Goal: Task Accomplishment & Management: Use online tool/utility

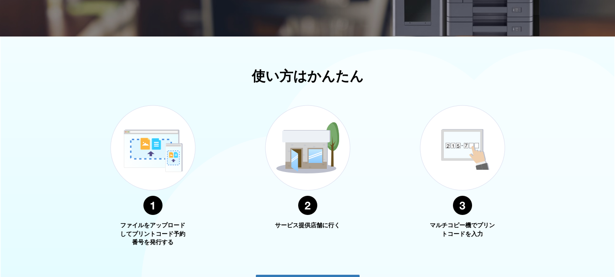
scroll to position [143, 0]
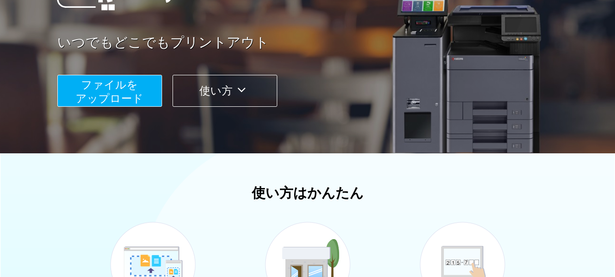
click at [123, 98] on span "ファイルを ​​アップロード" at bounding box center [110, 91] width 68 height 26
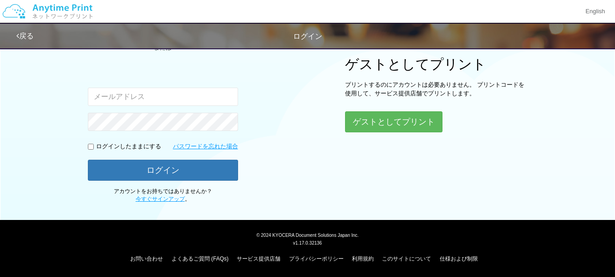
scroll to position [111, 0]
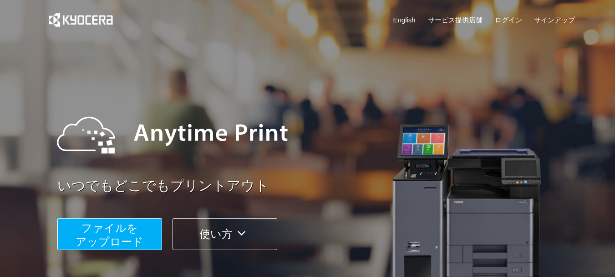
click at [119, 247] on span "ファイルを ​​アップロード" at bounding box center [110, 234] width 68 height 26
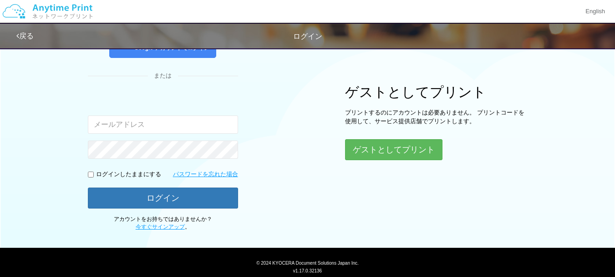
scroll to position [91, 0]
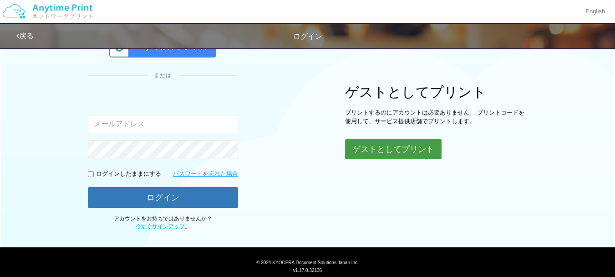
click at [371, 153] on button "ゲストとしてプリント" at bounding box center [393, 149] width 97 height 20
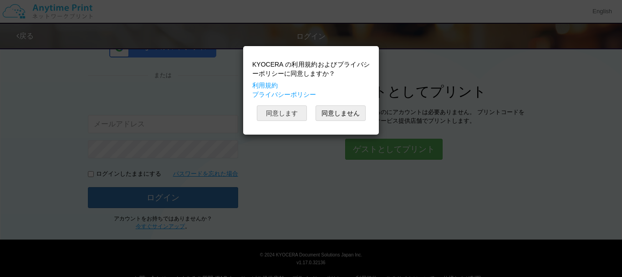
click at [289, 114] on button "同意します" at bounding box center [282, 112] width 50 height 15
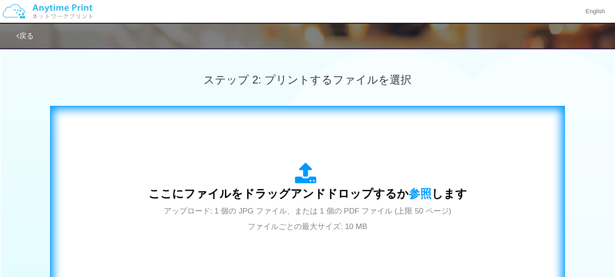
scroll to position [319, 0]
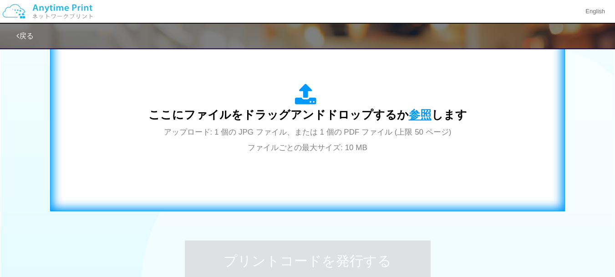
click at [415, 111] on span "参照" at bounding box center [420, 114] width 23 height 13
click at [420, 113] on span "参照" at bounding box center [420, 114] width 23 height 13
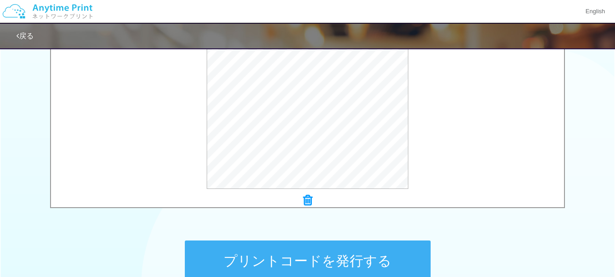
click at [306, 199] on icon at bounding box center [307, 200] width 9 height 12
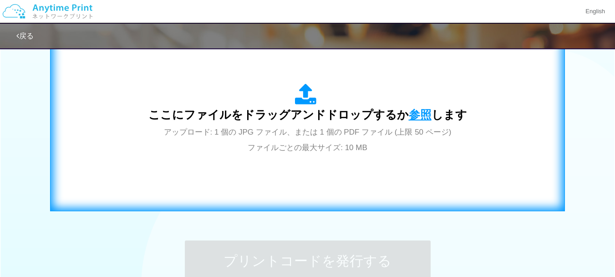
click at [413, 111] on span "参照" at bounding box center [420, 114] width 23 height 13
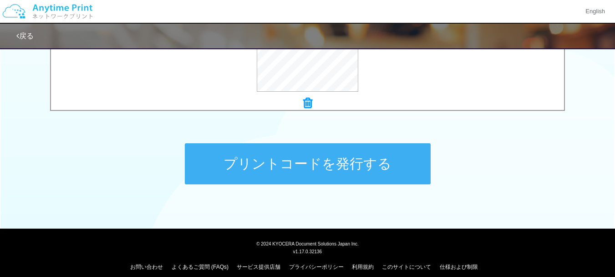
scroll to position [416, 0]
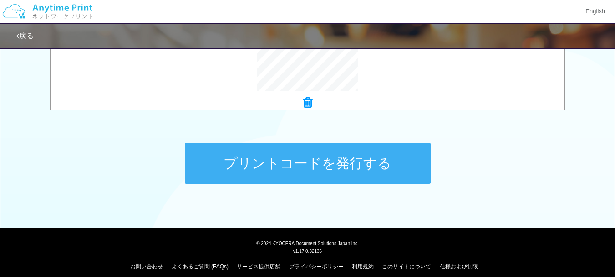
click at [320, 157] on button "プリントコードを発行する" at bounding box center [308, 163] width 246 height 41
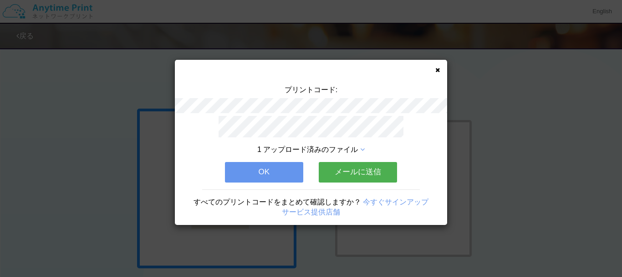
click at [357, 167] on button "メールに送信" at bounding box center [358, 172] width 78 height 20
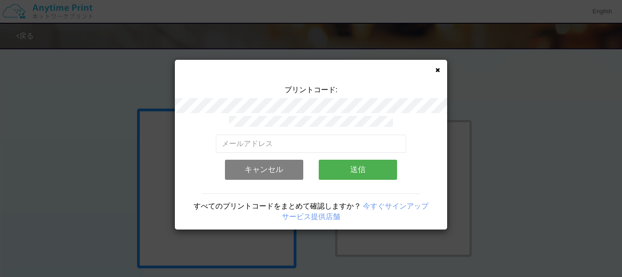
click at [191, 135] on div "有効なメールアドレスを入力してください。 このメールアドレスは、すでに別のアカウントと関連付けられています。 キャンセル 送信 すべてのプリントコードをまとめ…" at bounding box center [311, 172] width 272 height 113
click at [278, 172] on button "キャンセル" at bounding box center [264, 169] width 78 height 20
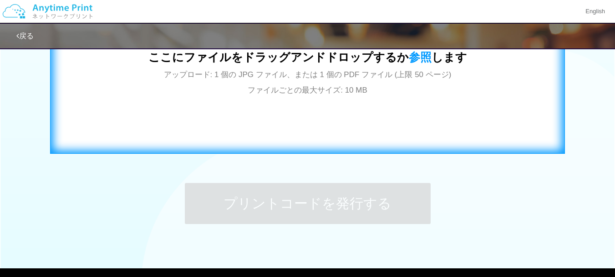
scroll to position [325, 0]
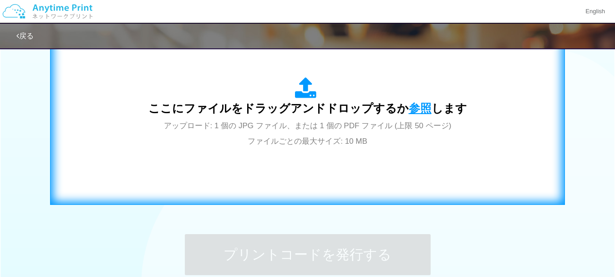
click at [412, 105] on span "参照" at bounding box center [420, 108] width 23 height 13
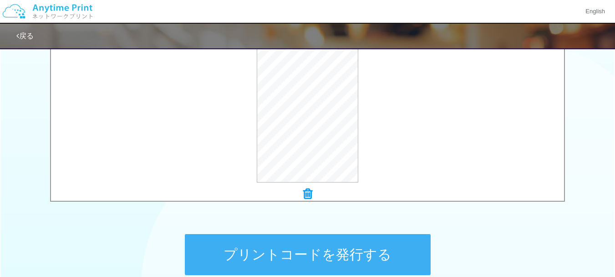
click at [289, 246] on button "プリントコードを発行する" at bounding box center [308, 254] width 246 height 41
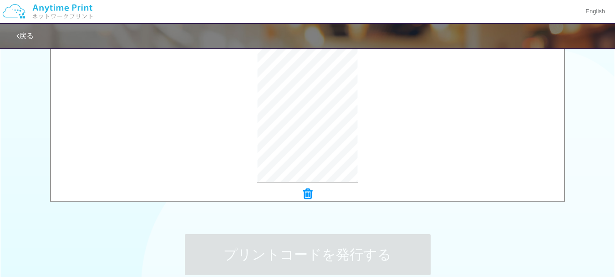
scroll to position [0, 0]
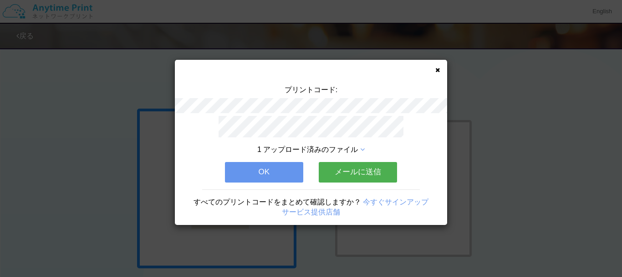
click at [435, 70] on icon at bounding box center [437, 70] width 5 height 6
